Goal: Information Seeking & Learning: Learn about a topic

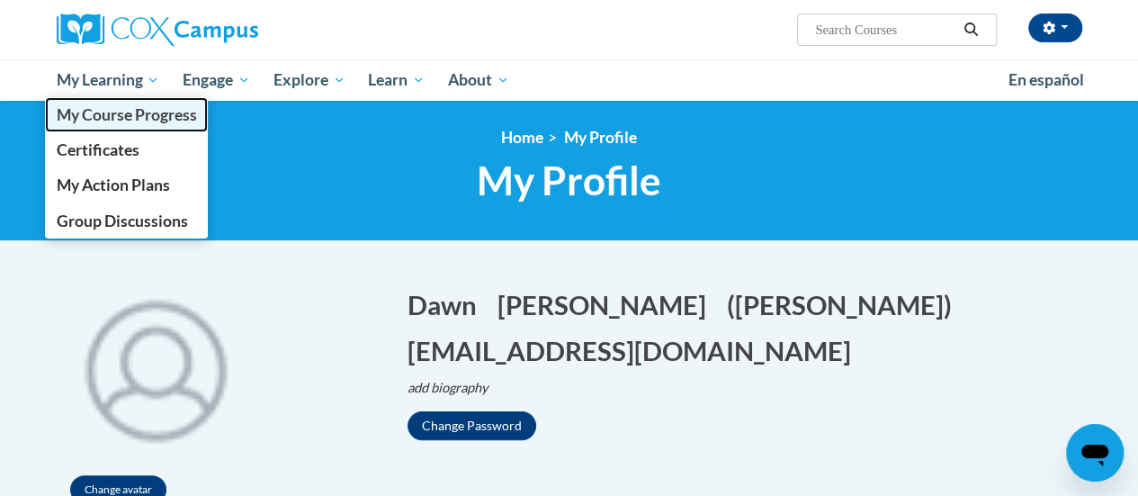
click at [126, 120] on span "My Course Progress" at bounding box center [126, 114] width 140 height 19
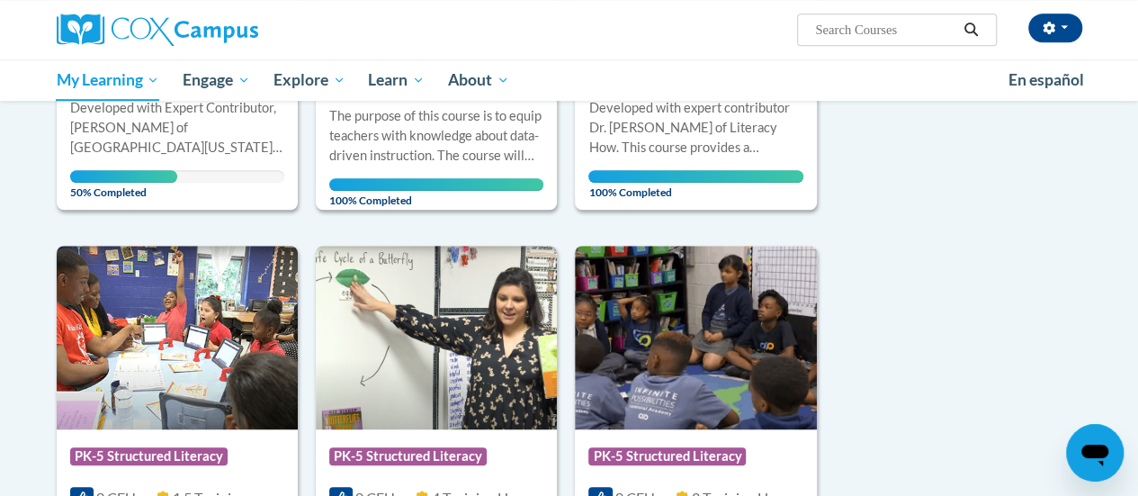
scroll to position [552, 0]
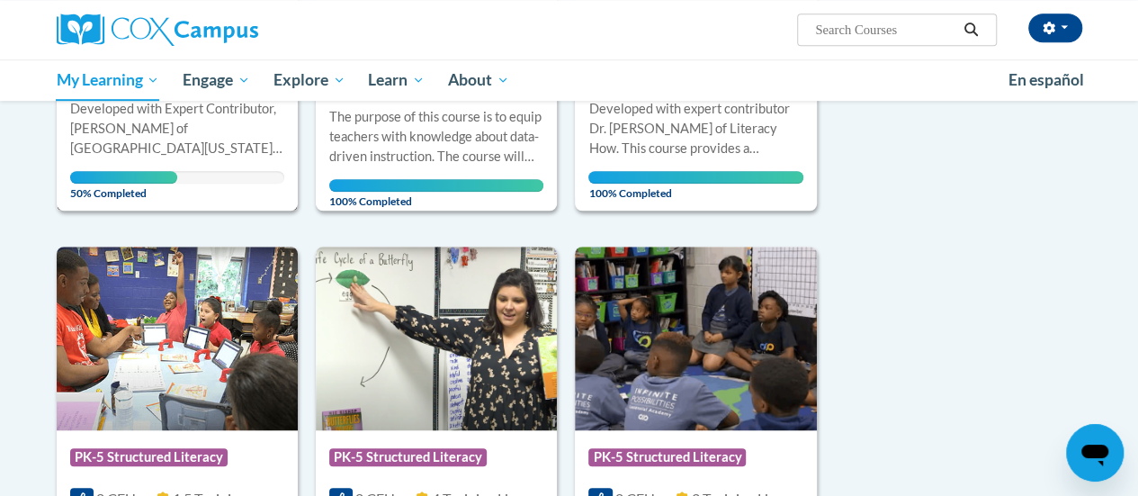
click at [148, 134] on div "Developed with Expert Contributor, Dr. Laura Rhinehart of University California…" at bounding box center [177, 128] width 214 height 59
click at [148, 134] on div "Developed with Expert Contributor, Dr. [PERSON_NAME] of [GEOGRAPHIC_DATA][US_ST…" at bounding box center [177, 128] width 214 height 59
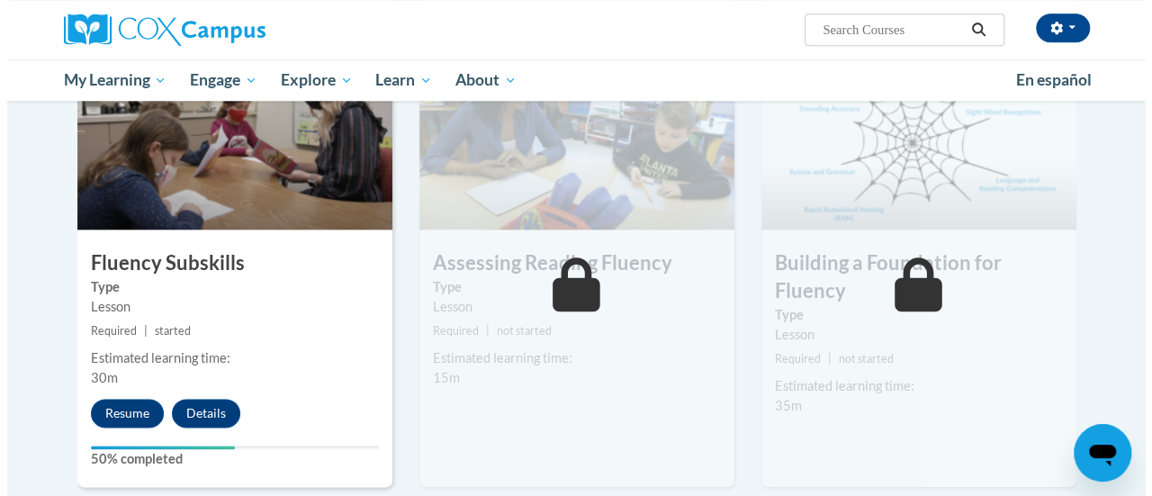
scroll to position [918, 0]
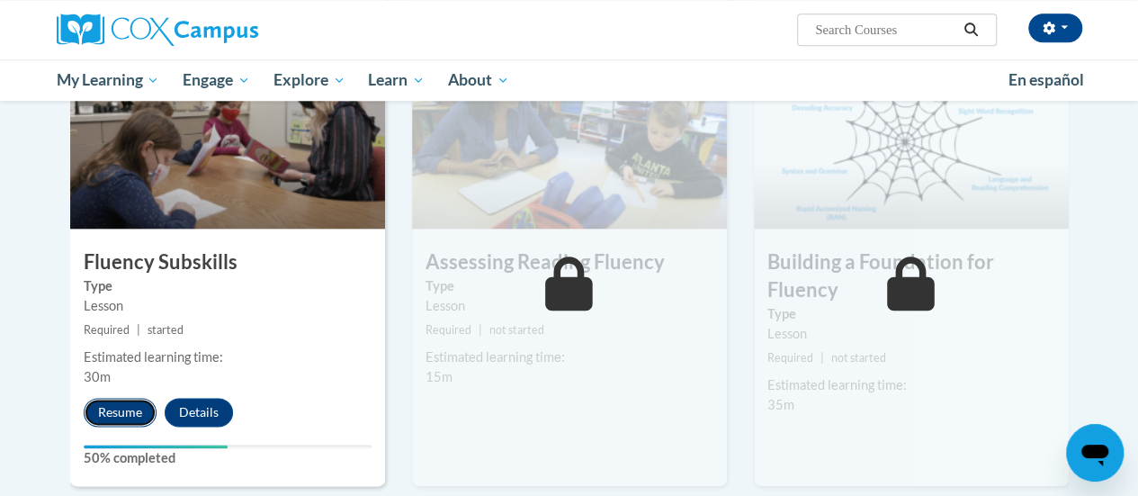
click at [122, 409] on button "Resume" at bounding box center [120, 412] width 73 height 29
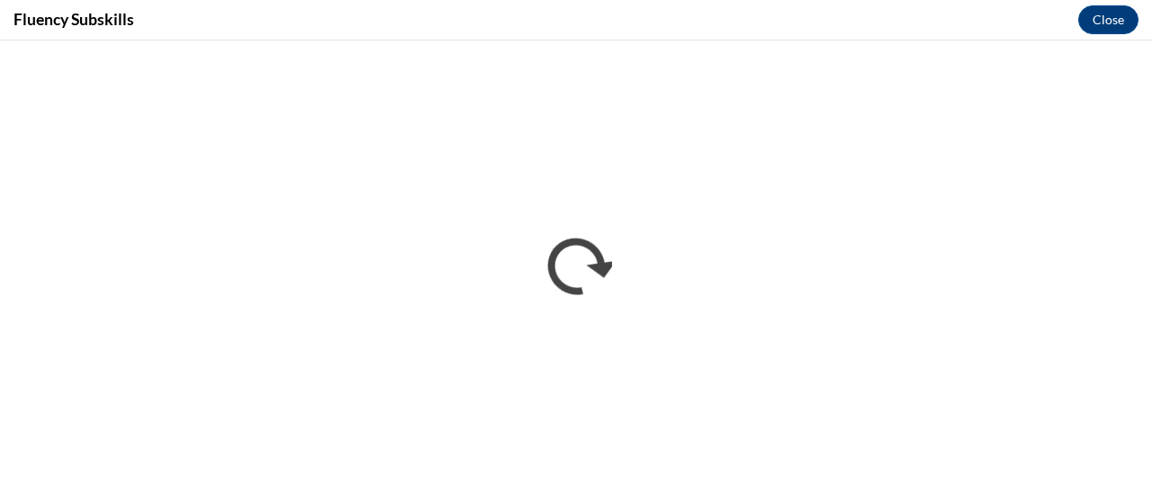
scroll to position [0, 0]
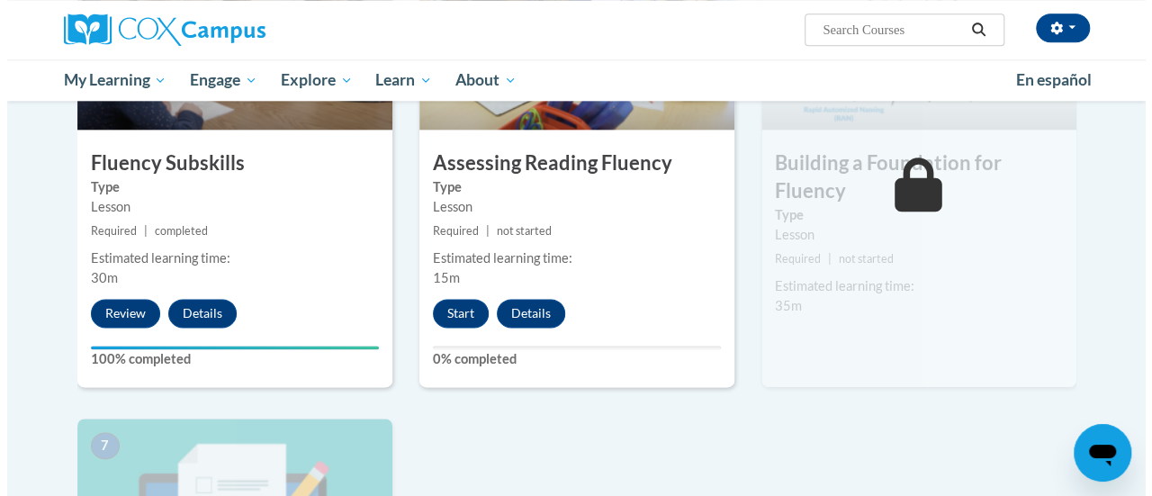
scroll to position [1018, 0]
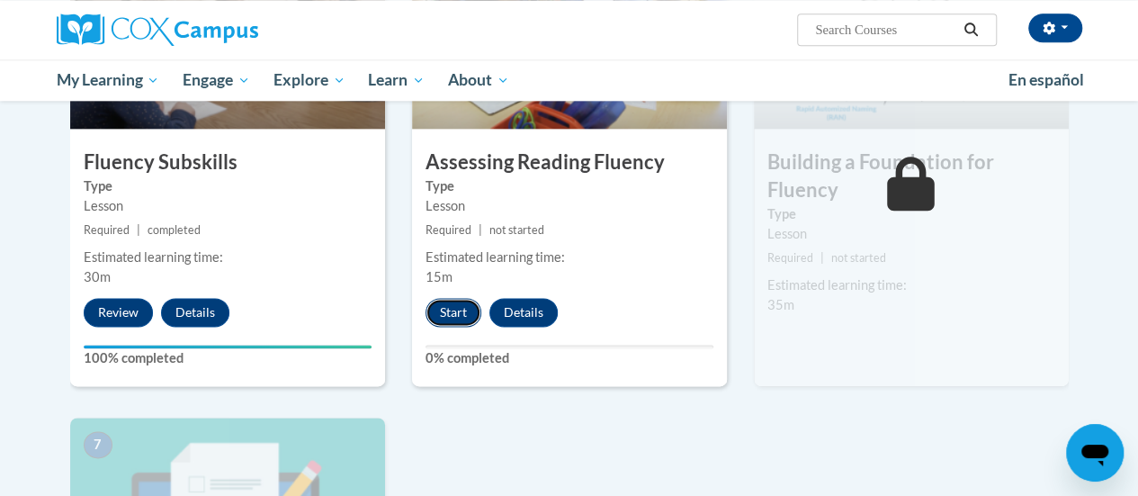
click at [450, 316] on button "Start" at bounding box center [454, 312] width 56 height 29
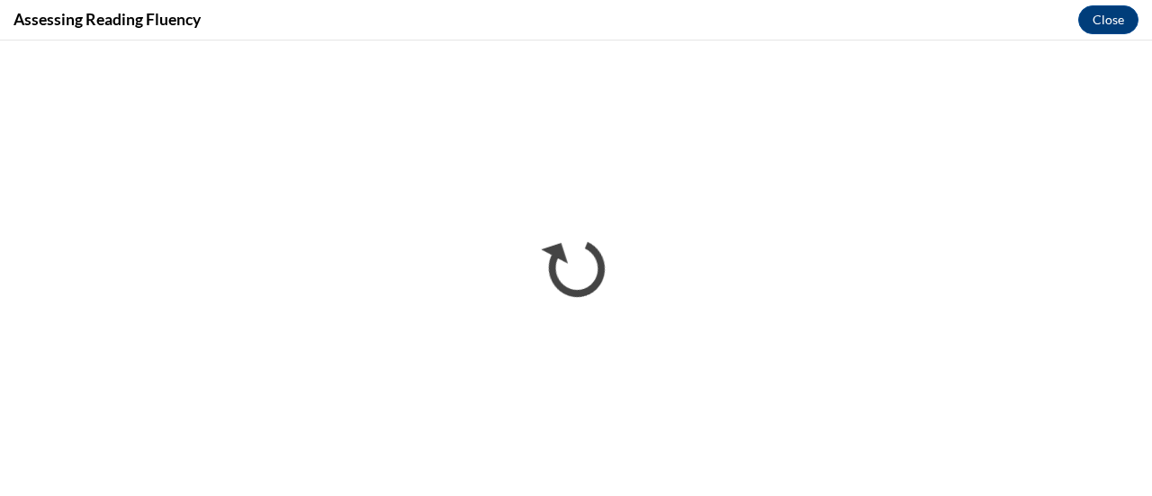
scroll to position [0, 0]
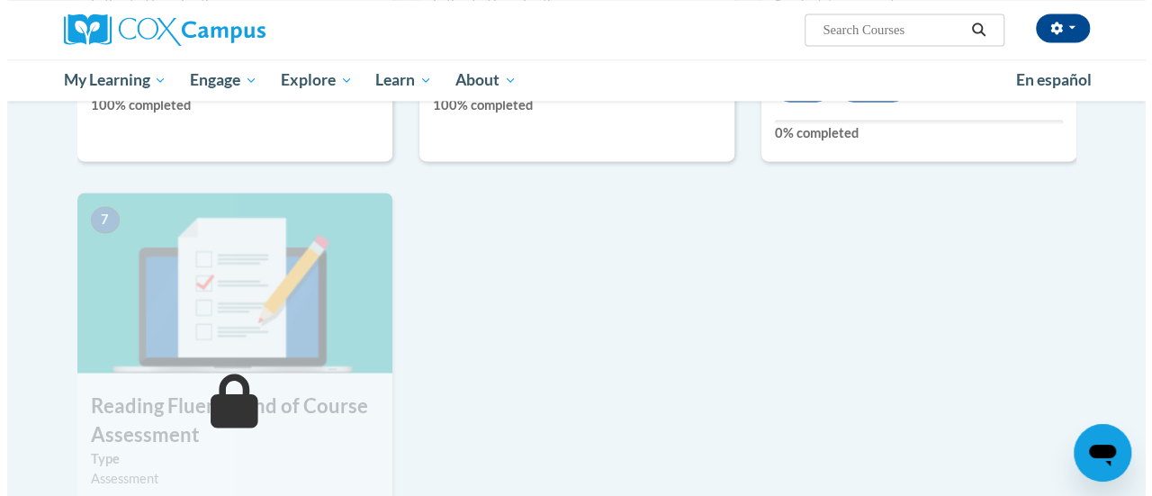
scroll to position [1112, 0]
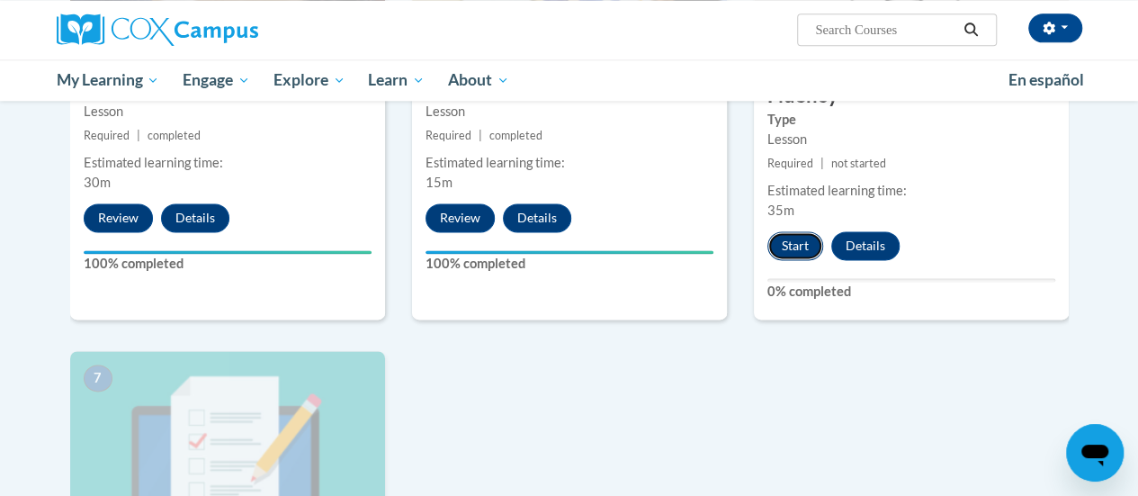
click at [783, 237] on button "Start" at bounding box center [796, 245] width 56 height 29
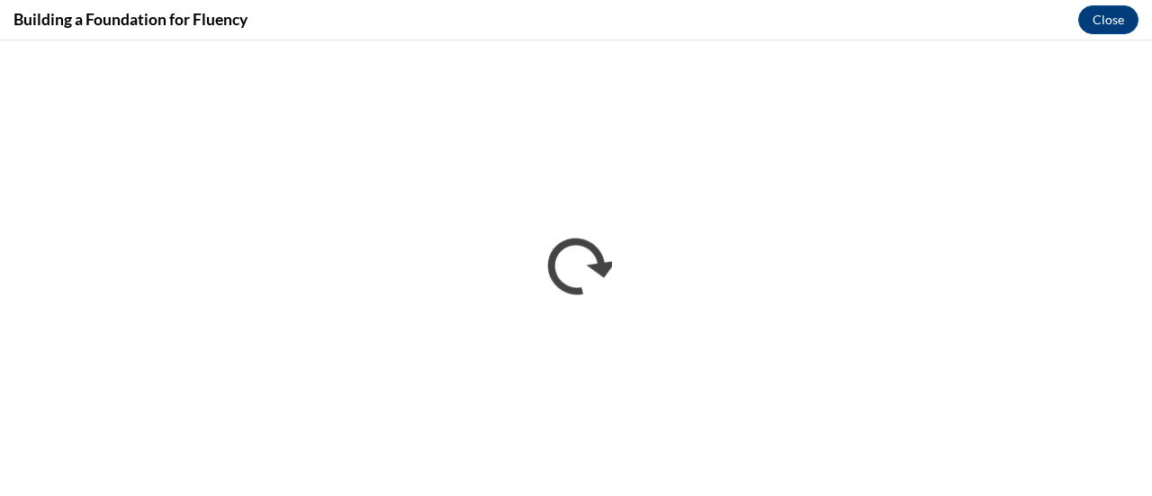
scroll to position [0, 0]
